Goal: Information Seeking & Learning: Check status

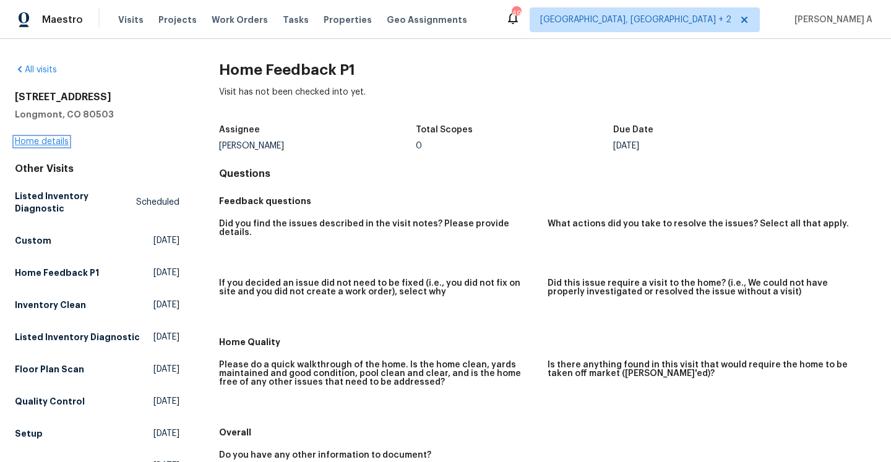
click at [64, 142] on link "Home details" at bounding box center [42, 141] width 54 height 9
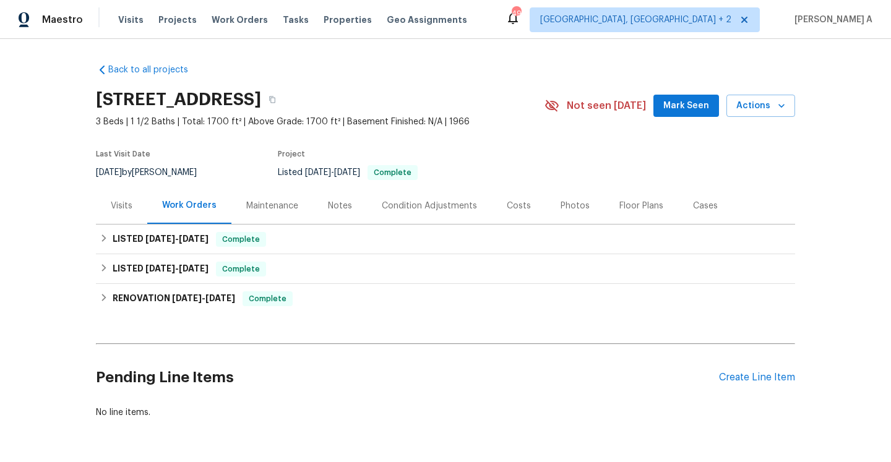
click at [130, 212] on div "Visits" at bounding box center [121, 206] width 51 height 37
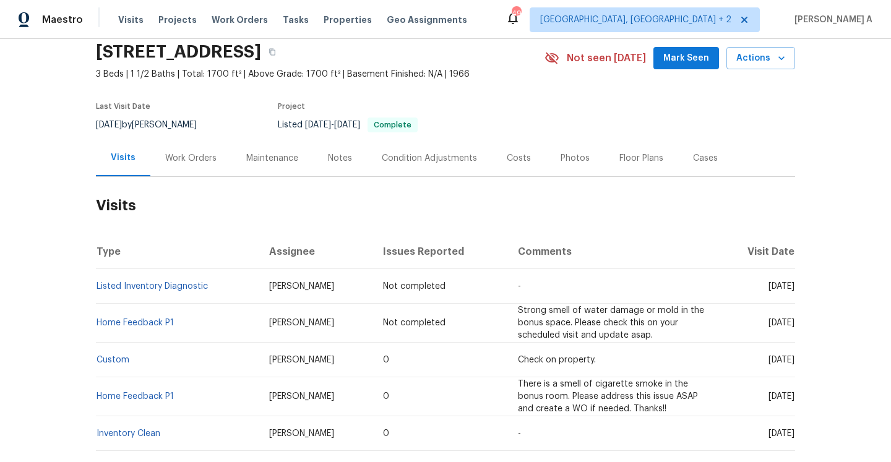
scroll to position [68, 0]
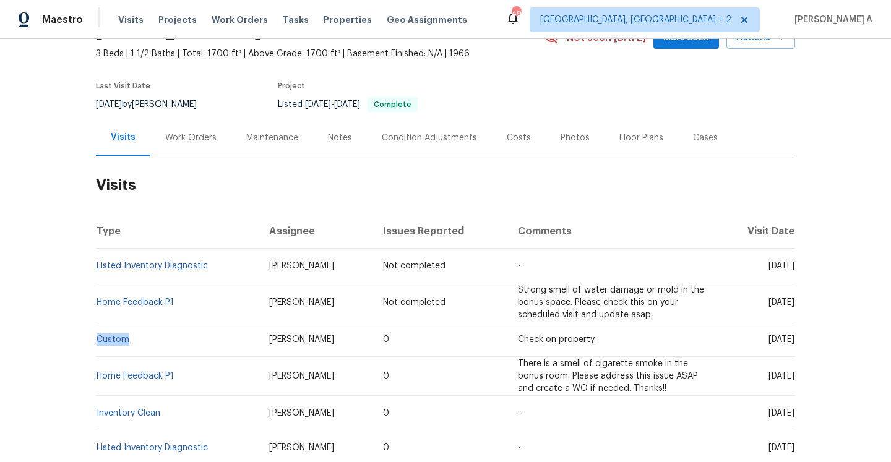
drag, startPoint x: 141, startPoint y: 338, endPoint x: 97, endPoint y: 337, distance: 44.6
click at [97, 337] on td "Custom" at bounding box center [177, 339] width 163 height 35
copy link "Custom"
click at [166, 144] on div "Work Orders" at bounding box center [190, 137] width 81 height 37
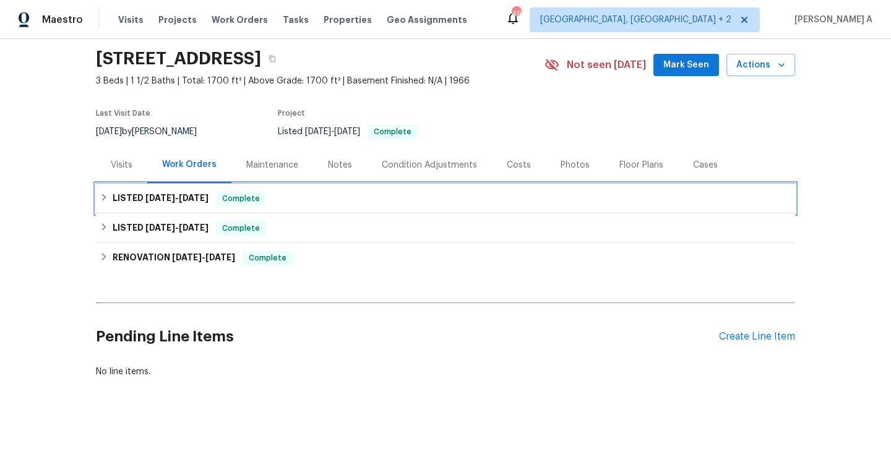
click at [188, 198] on span "8/19/25" at bounding box center [194, 198] width 30 height 9
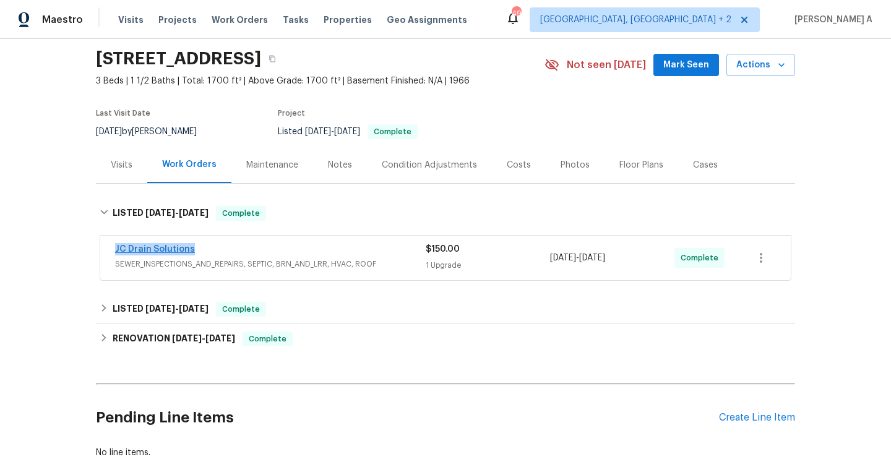
drag, startPoint x: 196, startPoint y: 253, endPoint x: 116, endPoint y: 250, distance: 80.5
click at [116, 251] on div "JC Drain Solutions" at bounding box center [270, 250] width 311 height 15
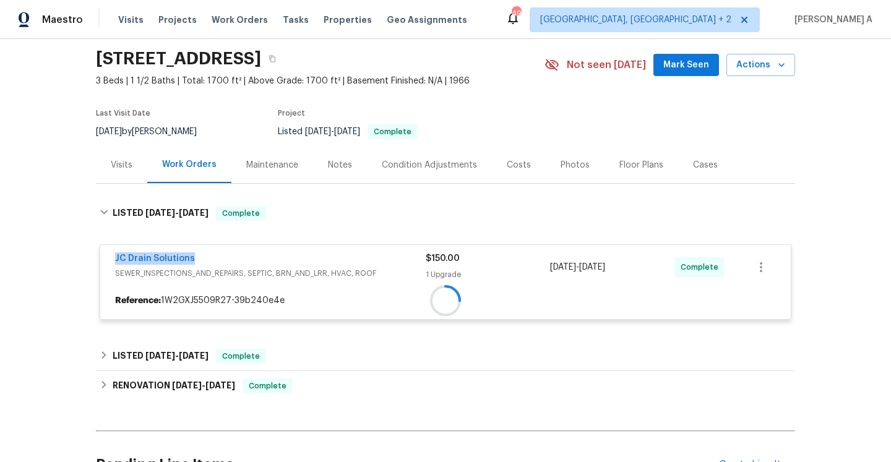
copy link "JC Drain Solutions"
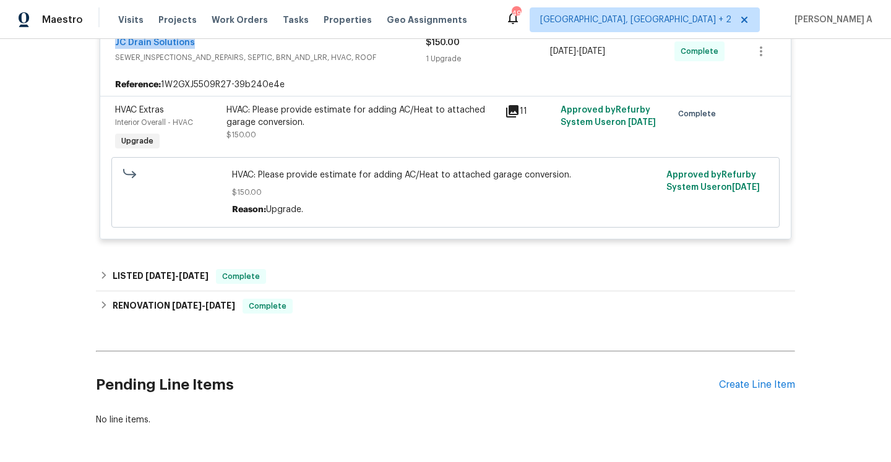
scroll to position [306, 0]
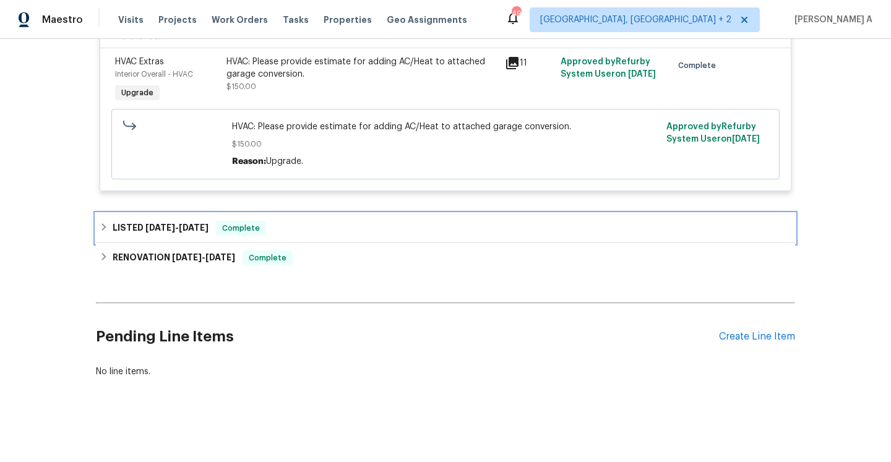
click at [295, 227] on div "LISTED 5/24/25 - 5/26/25 Complete" at bounding box center [446, 228] width 692 height 15
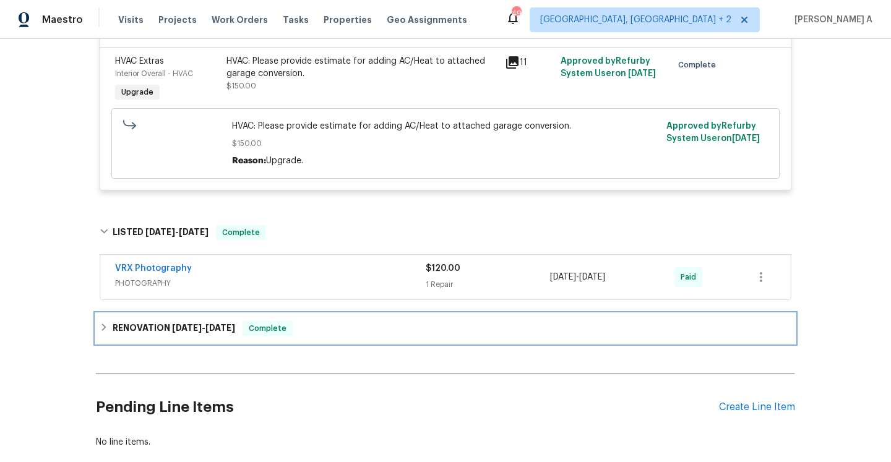
click at [332, 316] on div "RENOVATION 3/17/25 - 5/15/25 Complete" at bounding box center [445, 329] width 699 height 30
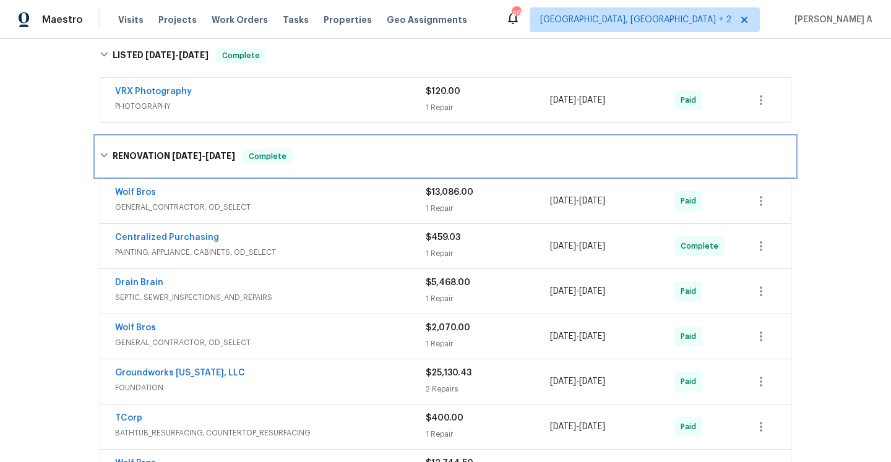
scroll to position [493, 0]
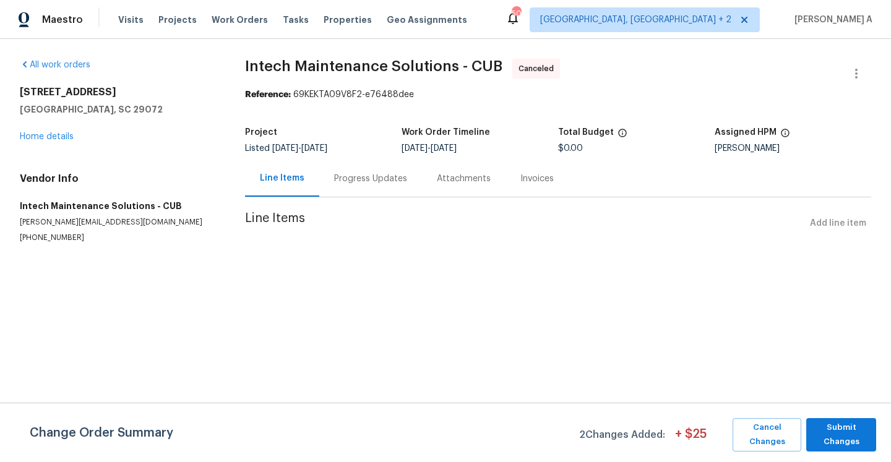
click at [64, 129] on div "744 Dawsons Park Way Lexington, SC 29072 Home details" at bounding box center [118, 114] width 196 height 57
click at [64, 137] on link "Home details" at bounding box center [47, 136] width 54 height 9
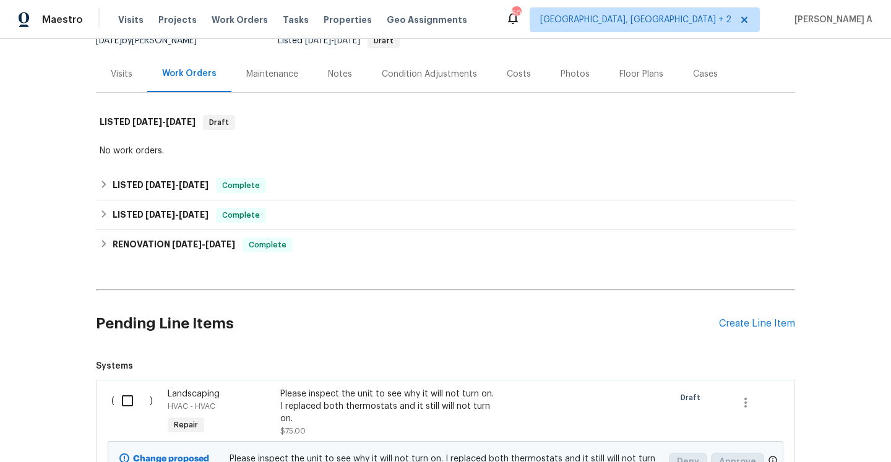
scroll to position [106, 0]
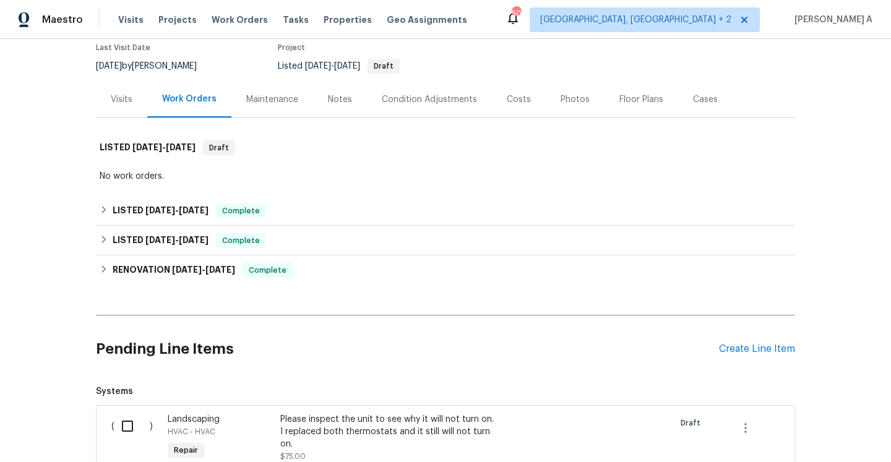
click at [137, 106] on div "Visits" at bounding box center [121, 99] width 51 height 37
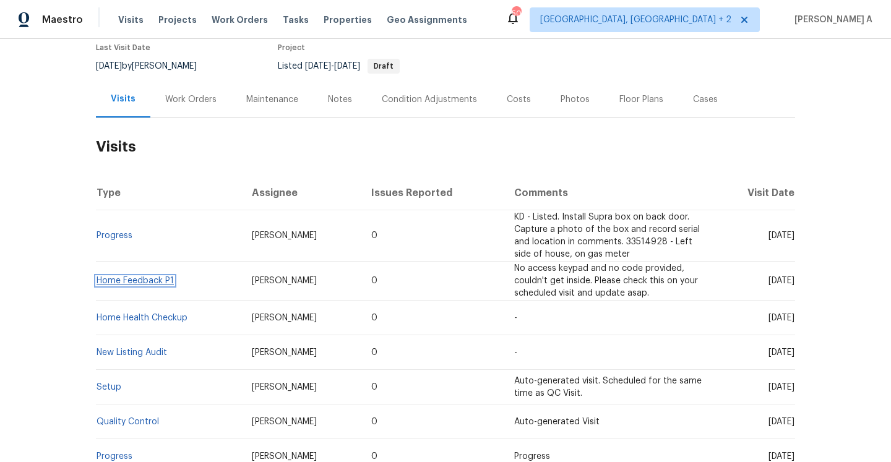
click at [147, 280] on link "Home Feedback P1" at bounding box center [135, 281] width 77 height 9
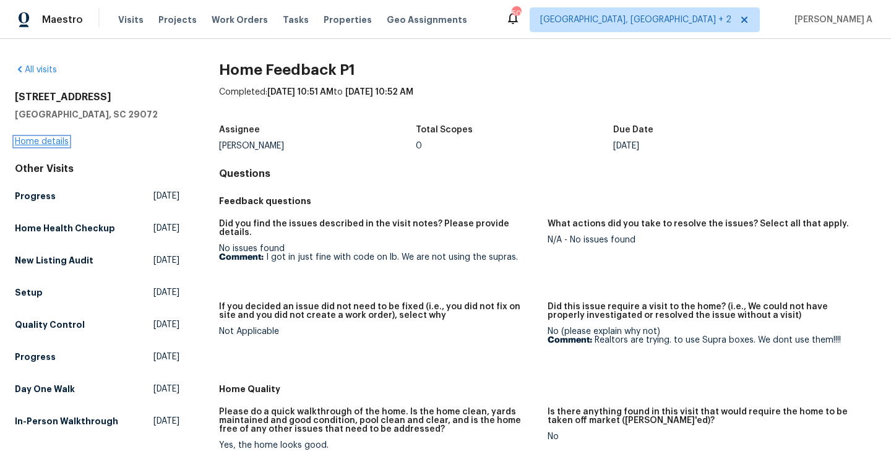
click at [52, 145] on link "Home details" at bounding box center [42, 141] width 54 height 9
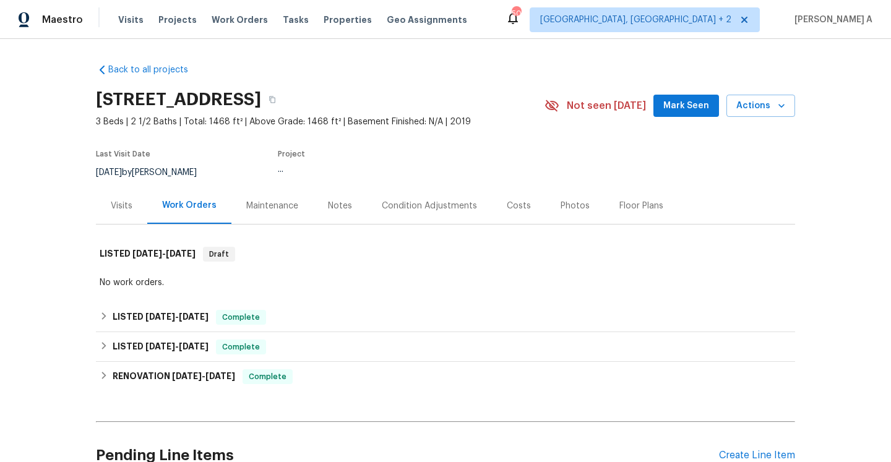
click at [120, 212] on div "Visits" at bounding box center [122, 206] width 22 height 12
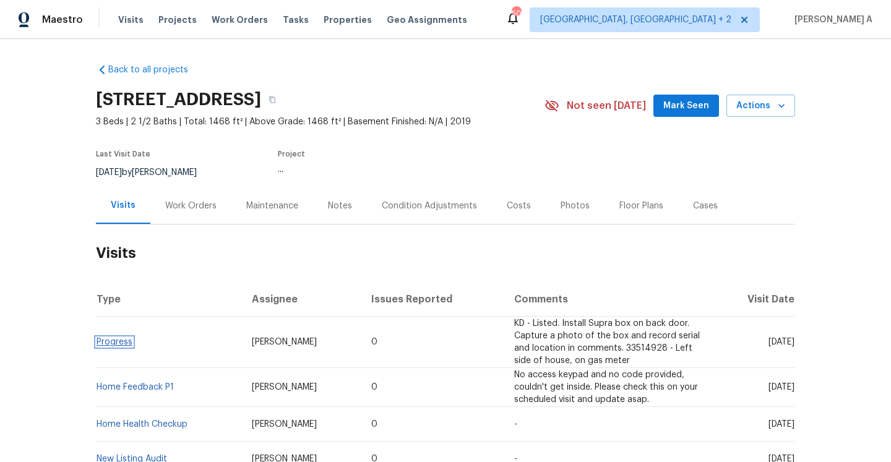
click at [113, 342] on link "Progress" at bounding box center [115, 342] width 36 height 9
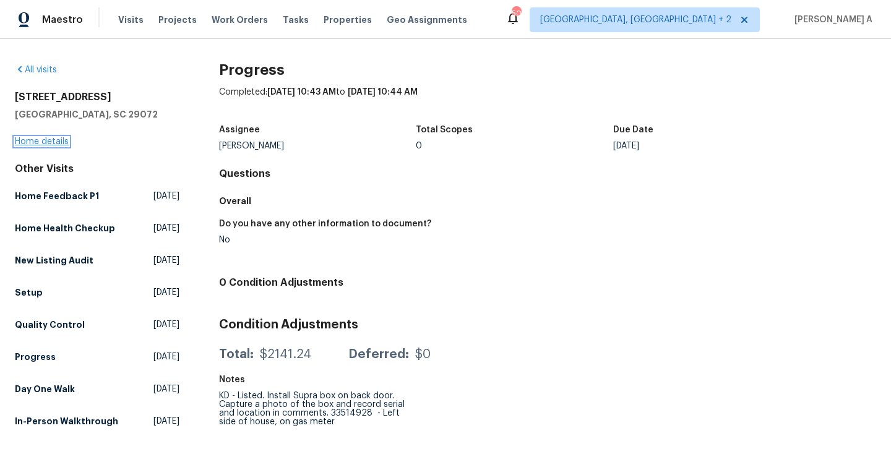
click at [52, 145] on link "Home details" at bounding box center [42, 141] width 54 height 9
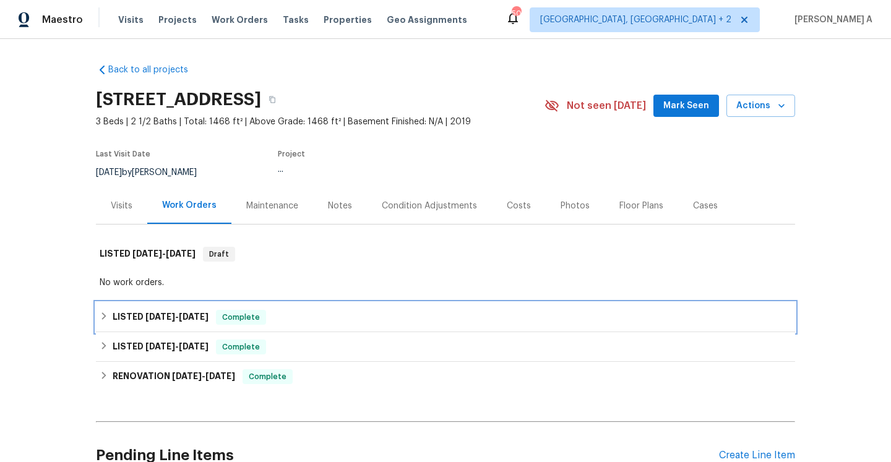
click at [259, 327] on div "LISTED 7/14/25 - 7/15/25 Complete" at bounding box center [445, 318] width 699 height 30
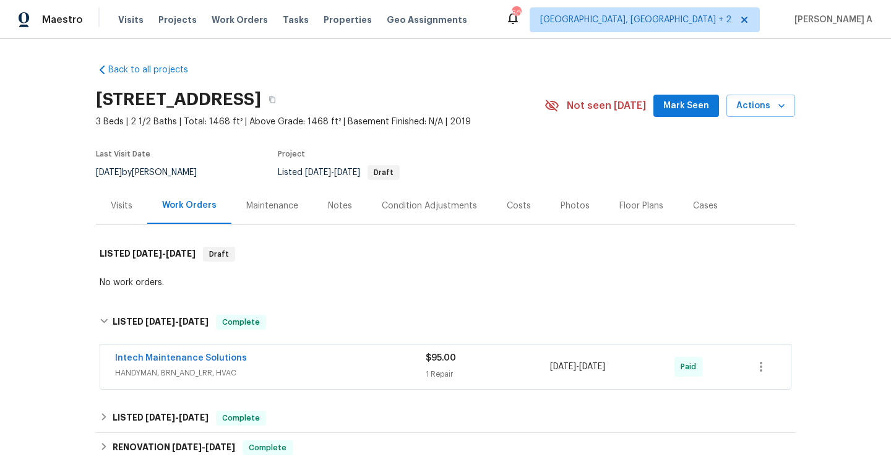
click at [301, 367] on span "HANDYMAN, BRN_AND_LRR, HVAC" at bounding box center [270, 373] width 311 height 12
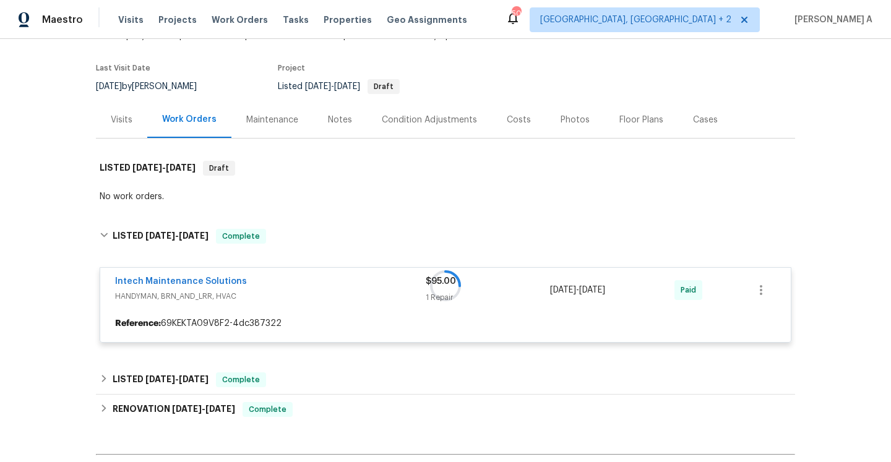
scroll to position [102, 0]
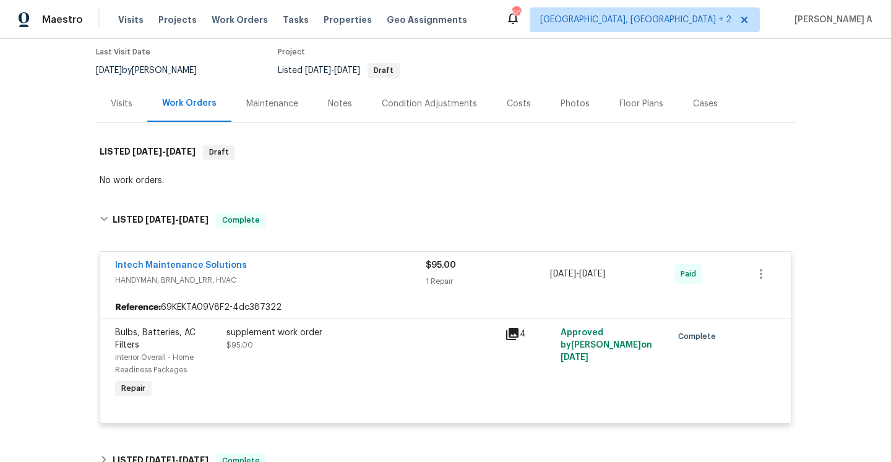
click at [298, 284] on span "HANDYMAN, BRN_AND_LRR, HVAC" at bounding box center [270, 280] width 311 height 12
